Goal: Task Accomplishment & Management: Use online tool/utility

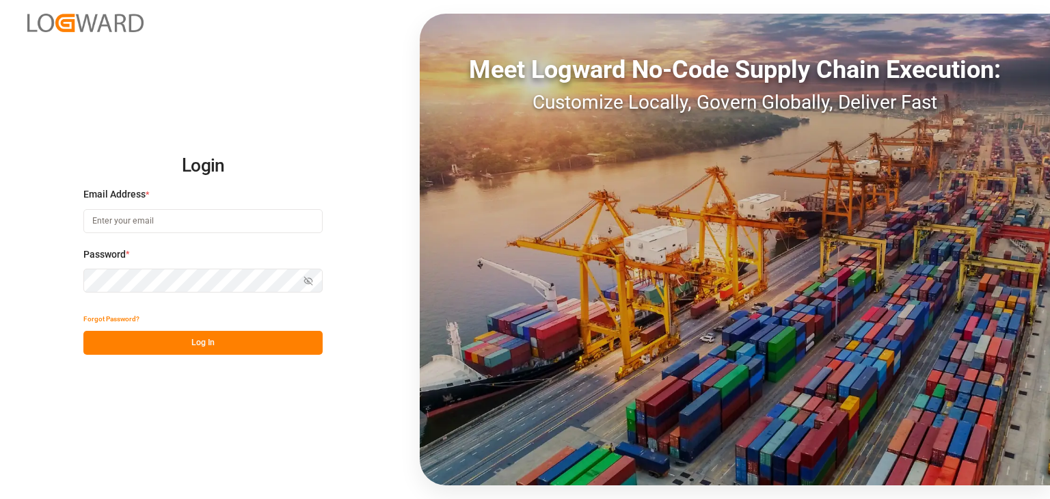
click at [213, 224] on input at bounding box center [202, 221] width 239 height 24
click at [189, 219] on input "omar.lopez@compo-exper.com" at bounding box center [202, 221] width 239 height 24
type input "omar.lopez@compo-expert.com"
click at [237, 345] on button "Log In" at bounding box center [202, 343] width 239 height 24
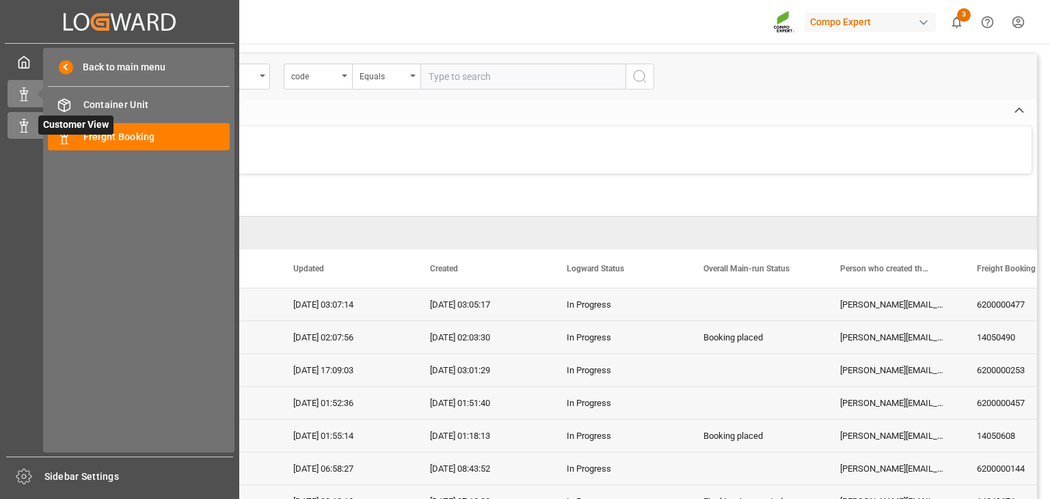
click at [77, 133] on span "Customer View" at bounding box center [75, 125] width 75 height 19
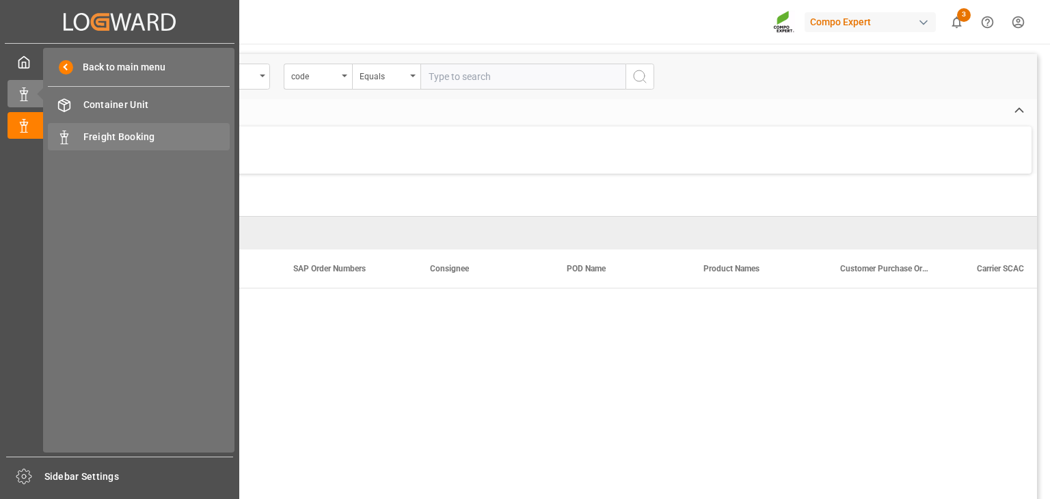
click at [93, 133] on div "Created by potrace 1.15, written by Peter Selinger 2001-2017 Created by potrace…" at bounding box center [119, 245] width 239 height 491
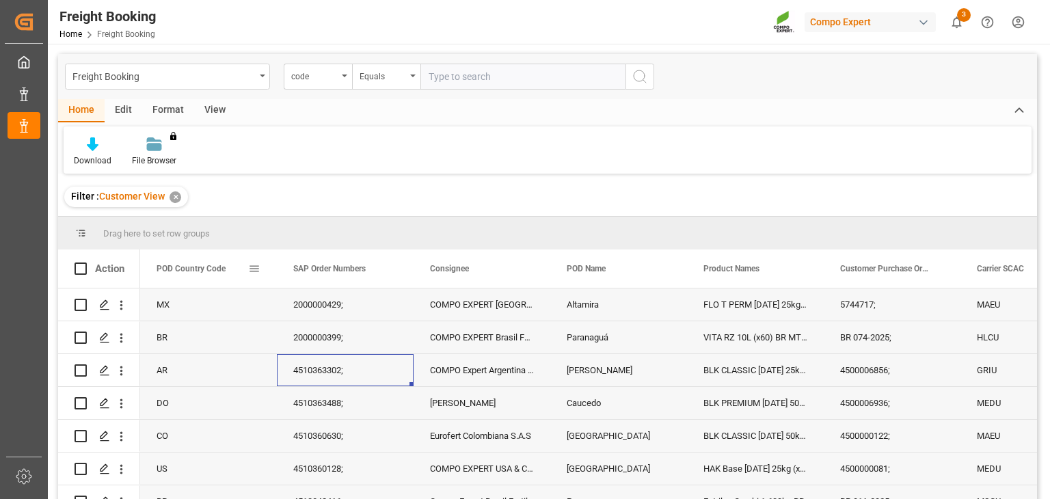
click at [252, 268] on span at bounding box center [254, 269] width 12 height 12
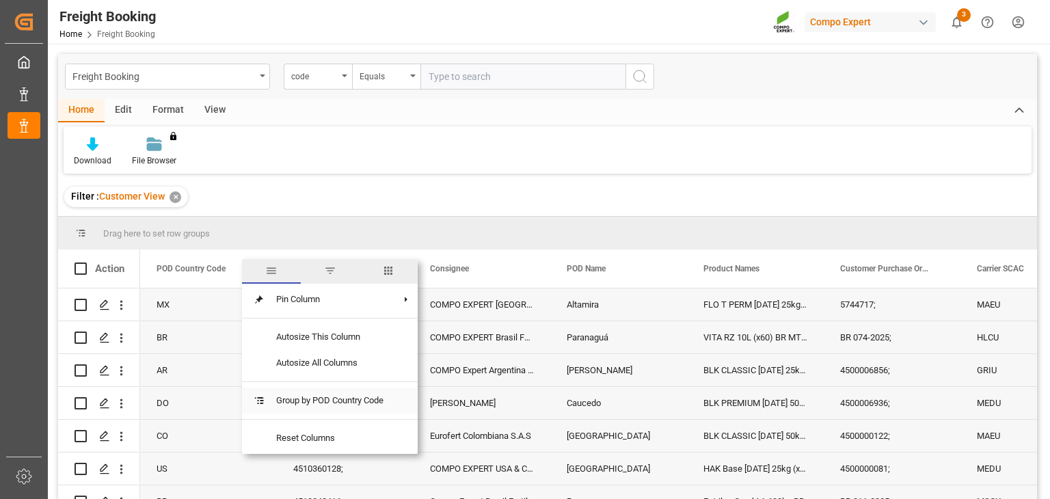
click at [309, 401] on span "Group by POD Country Code" at bounding box center [329, 401] width 129 height 26
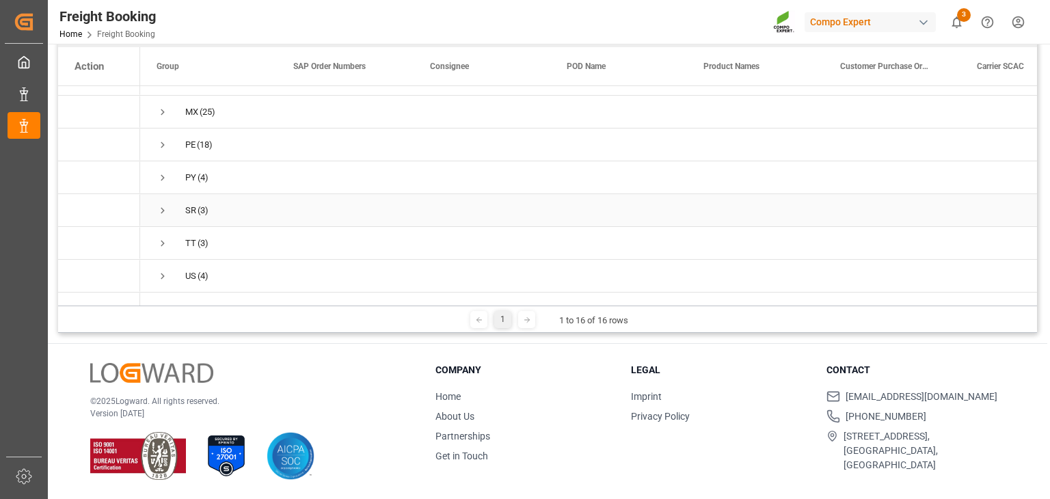
scroll to position [315, 0]
click at [167, 213] on span "Press SPACE to select this row." at bounding box center [163, 219] width 12 height 12
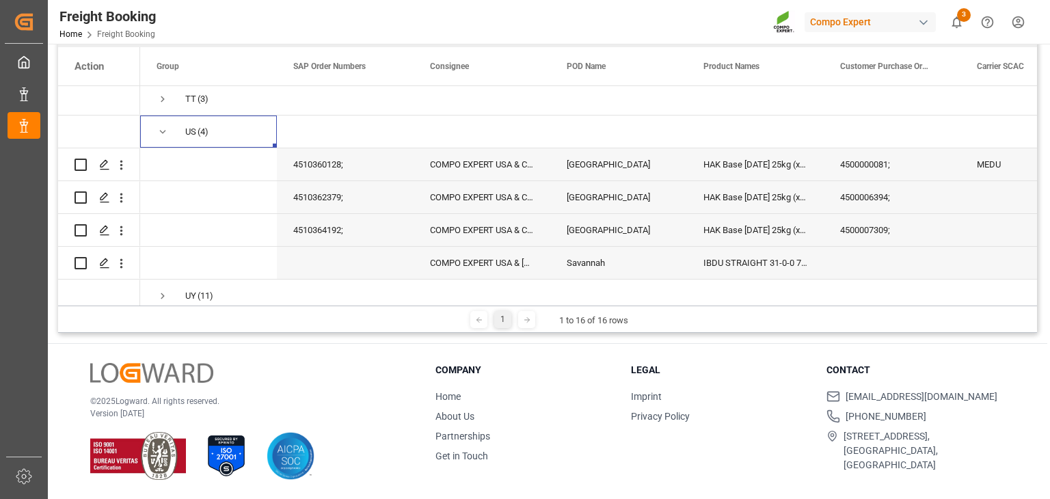
scroll to position [446, 0]
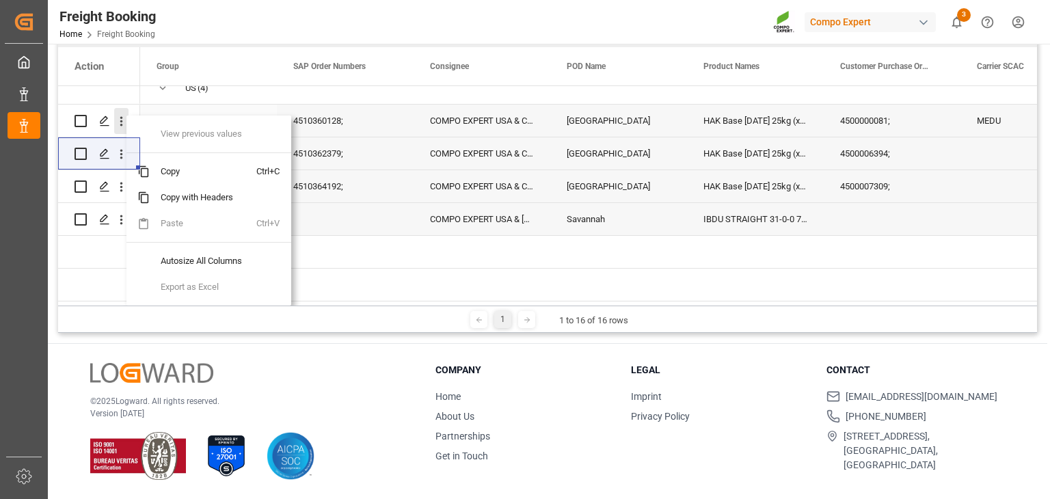
click at [122, 114] on icon "open menu" at bounding box center [121, 121] width 14 height 14
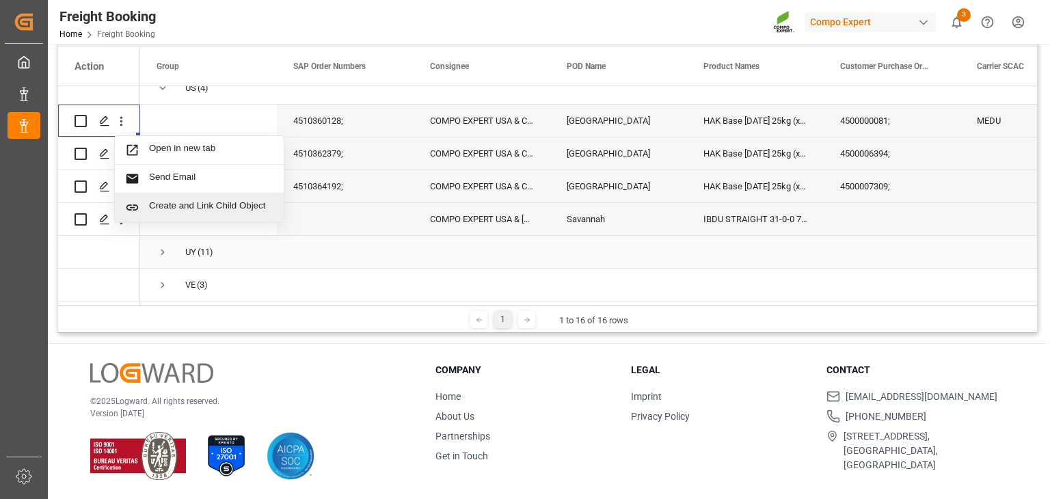
click at [332, 216] on div "Press SPACE to select this row." at bounding box center [345, 219] width 137 height 32
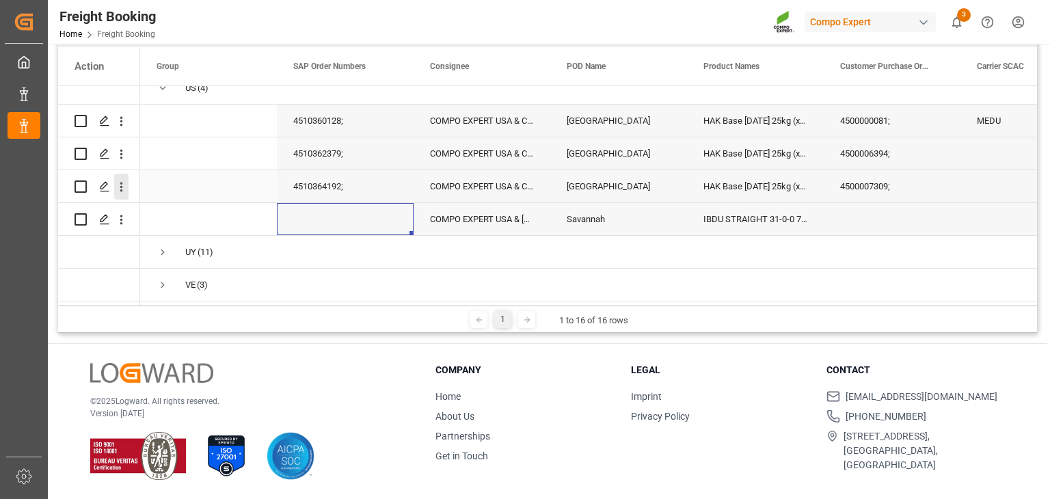
click at [123, 180] on icon "open menu" at bounding box center [121, 187] width 14 height 14
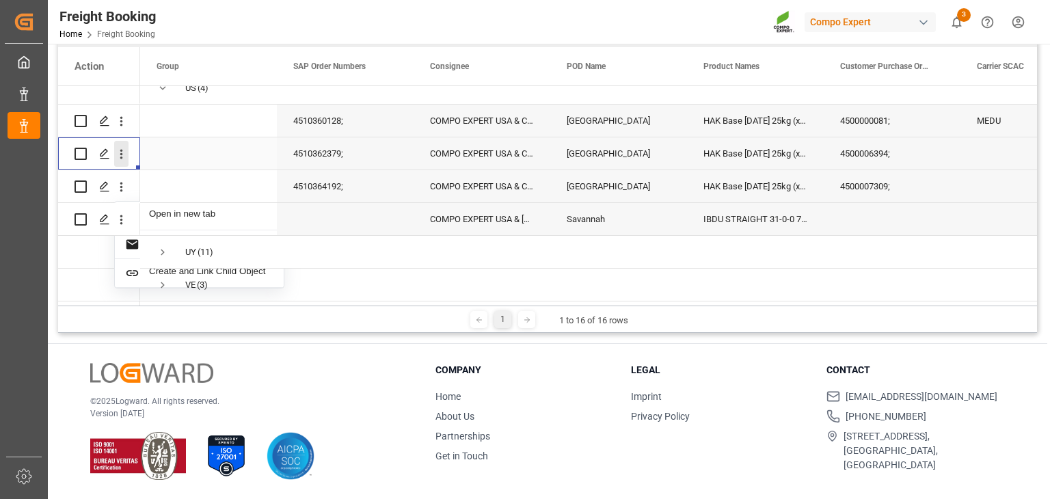
click at [121, 154] on icon "open menu" at bounding box center [121, 155] width 3 height 10
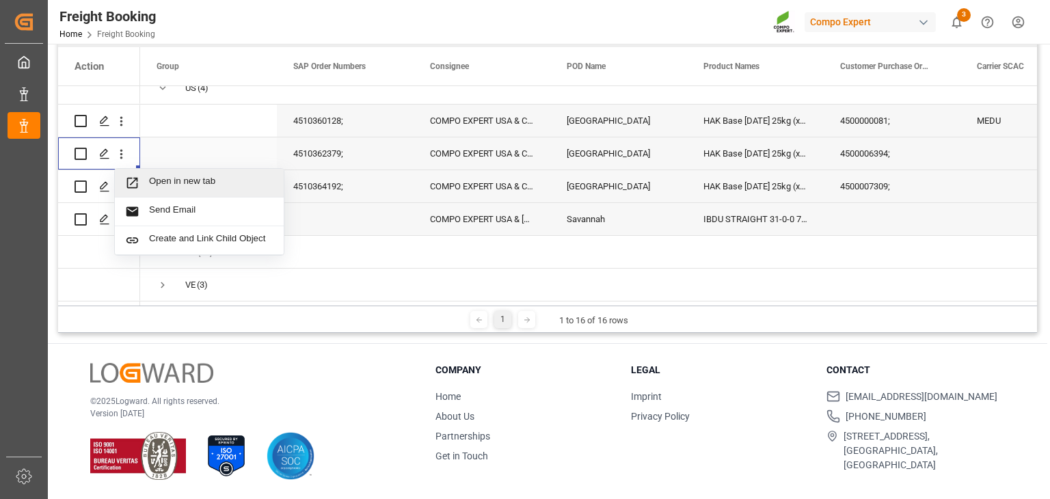
click at [164, 178] on span "Open in new tab" at bounding box center [211, 183] width 124 height 14
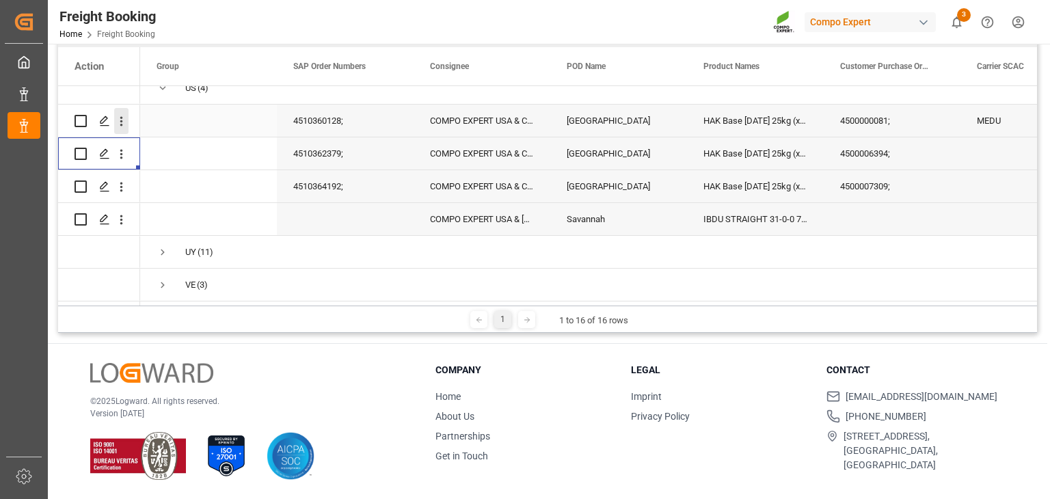
click at [122, 122] on icon "open menu" at bounding box center [121, 121] width 14 height 14
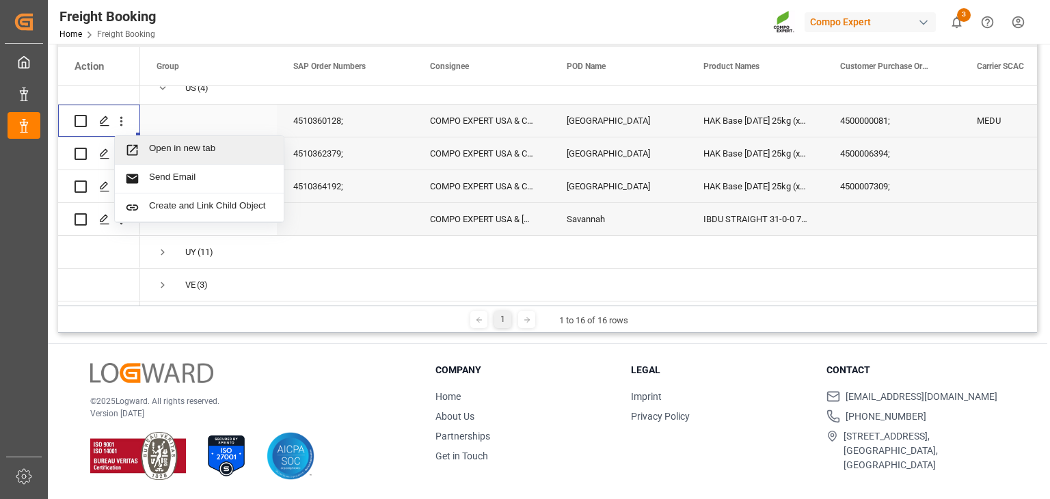
click at [183, 152] on div "Open in new tab" at bounding box center [199, 150] width 169 height 29
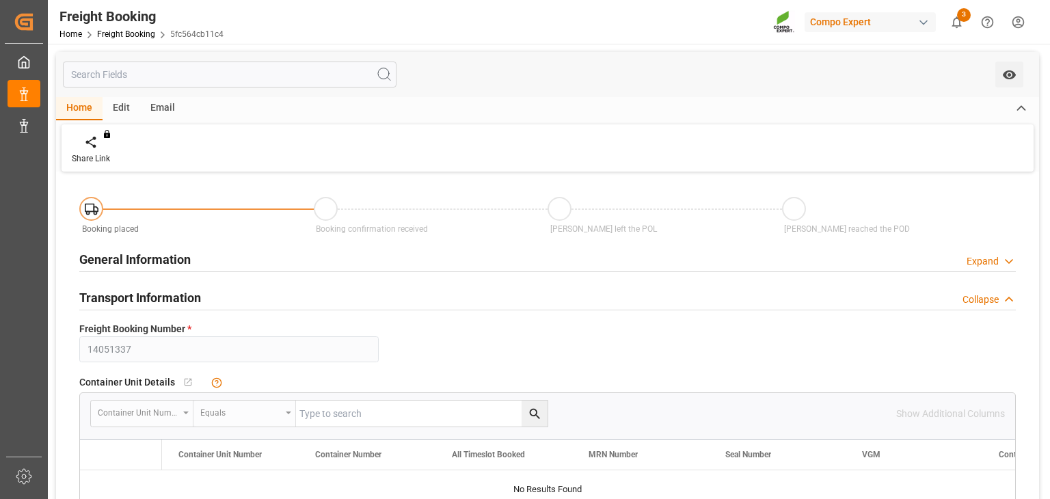
type input "ESVLC"
type input "USLGB"
type input "80"
type input "01.09.2025 00:00"
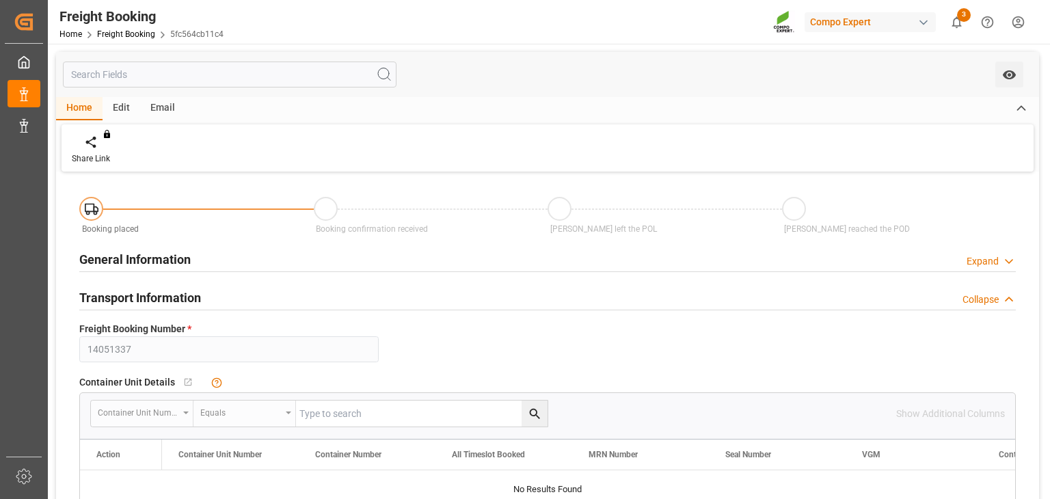
type input "01.09.2025 00:00"
type input "22.08.2025 12:13"
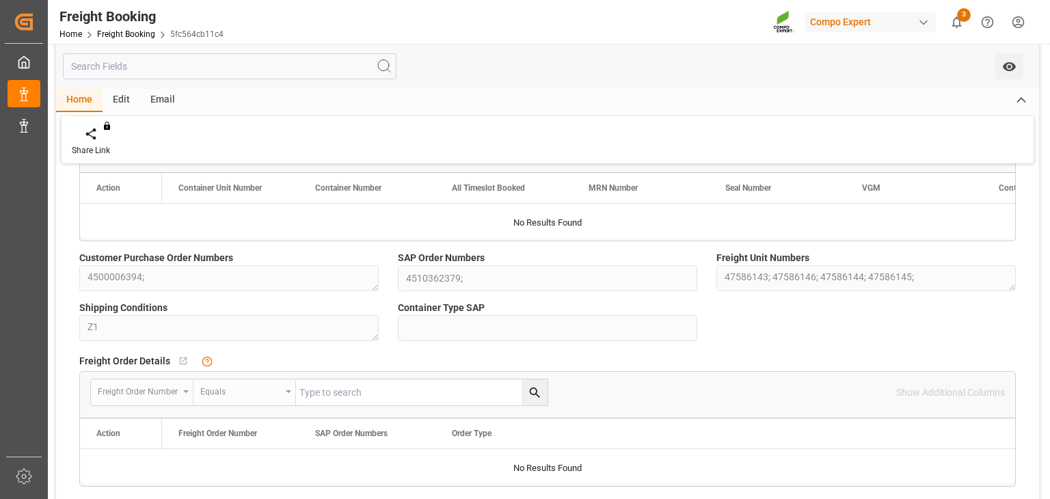
scroll to position [183, 0]
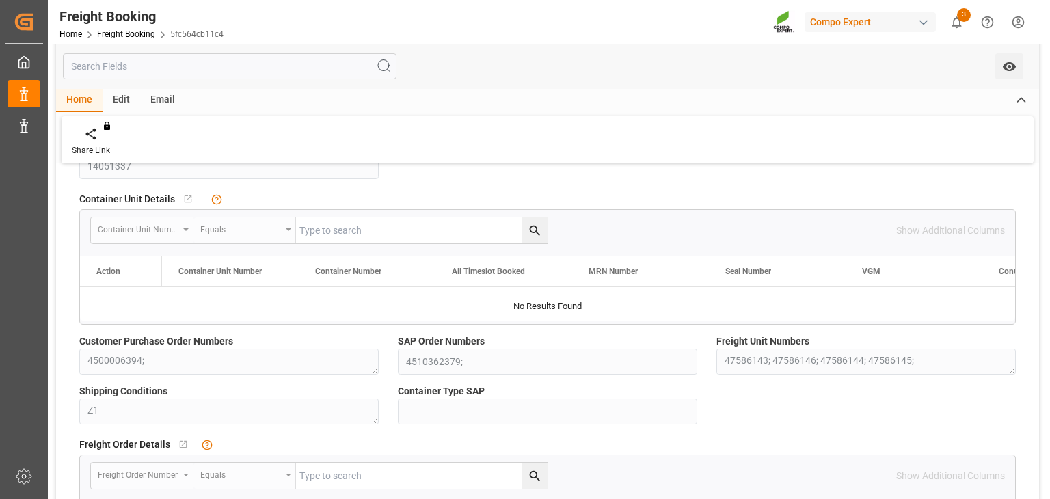
click at [922, 236] on div "Show Additional Columns" at bounding box center [951, 231] width 109 height 14
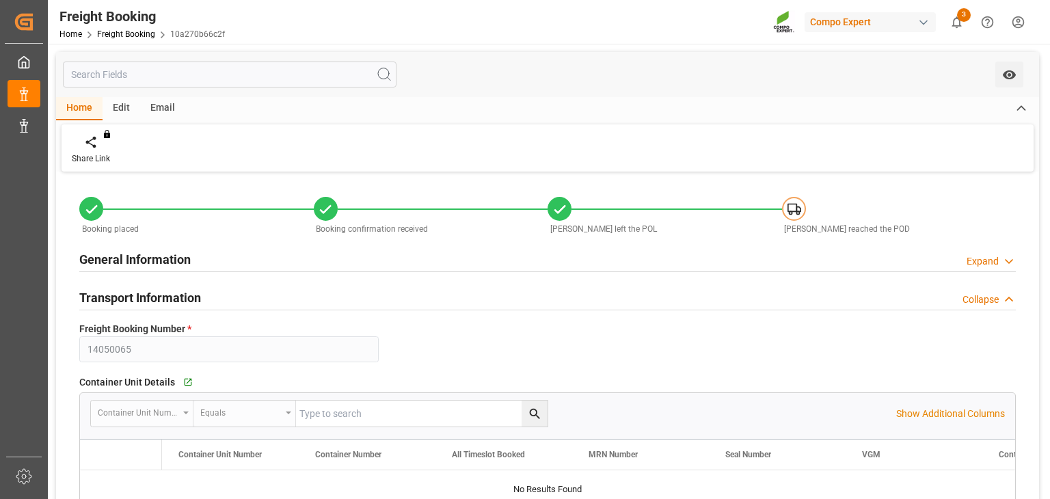
type input "MEDU"
type input "9978937"
type input "ESVLC"
type input "USLAX"
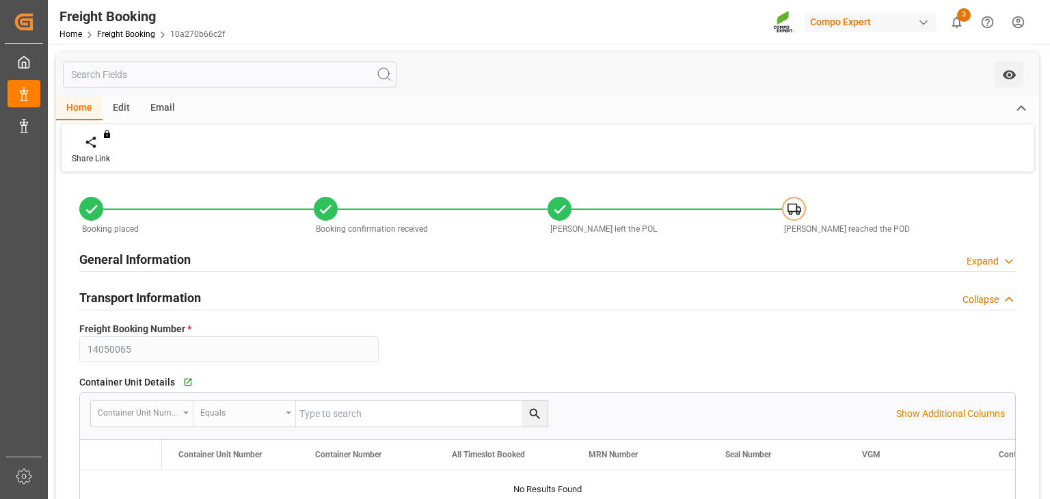
type input "64"
type input "[DATE] 00:00"
type input "[DATE] 12:00"
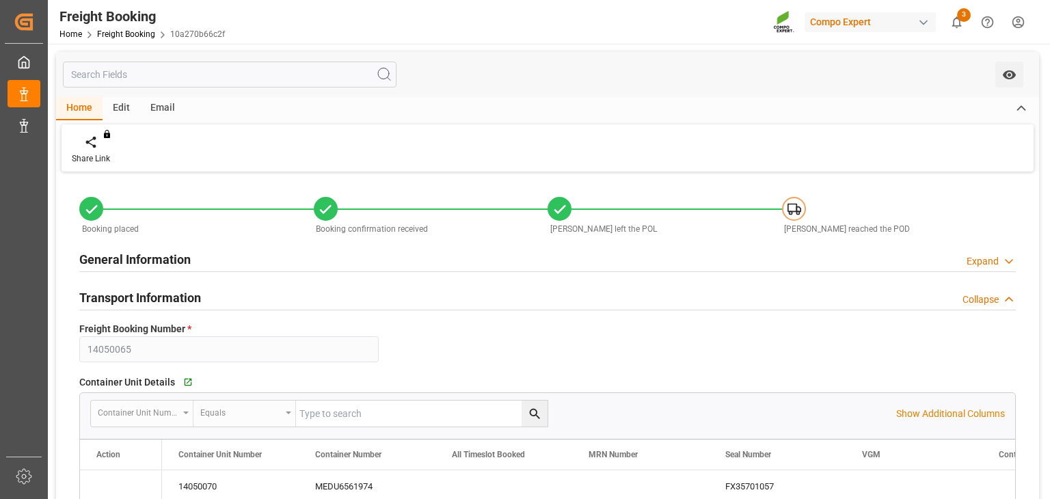
type input "[DATE] 12:00"
type input "[DATE]"
type input "[DATE] 11:12"
type input "[DATE] 11:13"
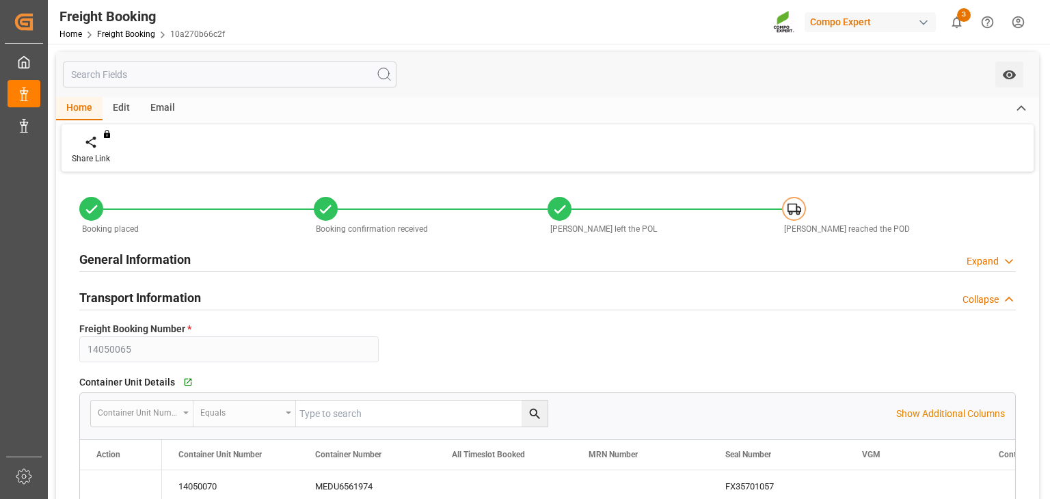
type input "[DATE] 11:13"
type input "[DATE] 13:13"
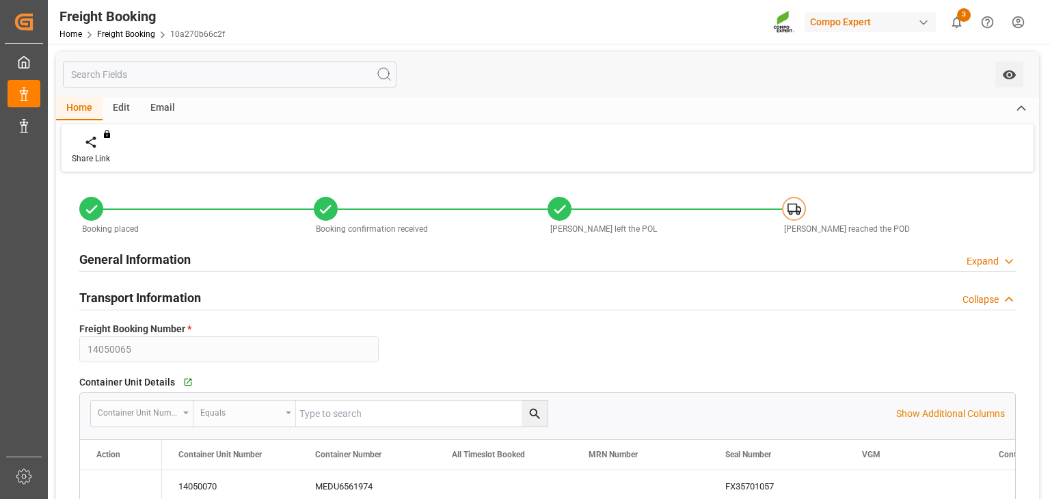
type input "[DATE] 13:13"
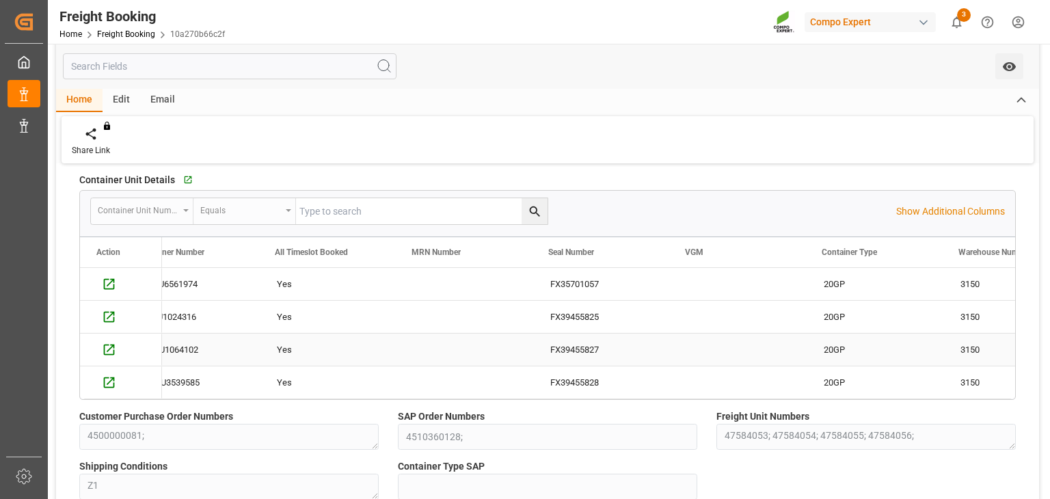
scroll to position [0, 169]
click at [921, 220] on div "Container Unit Number Equals Show Additional Columns" at bounding box center [548, 211] width 936 height 41
drag, startPoint x: 921, startPoint y: 220, endPoint x: 930, endPoint y: 210, distance: 13.1
click at [930, 210] on p "Show Additional Columns" at bounding box center [951, 211] width 109 height 14
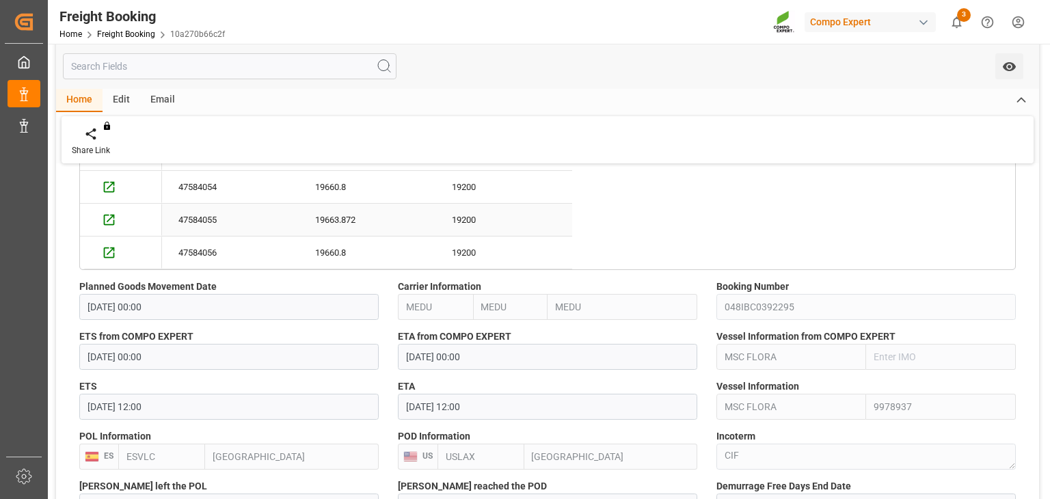
scroll to position [826, 0]
